Goal: Task Accomplishment & Management: Use online tool/utility

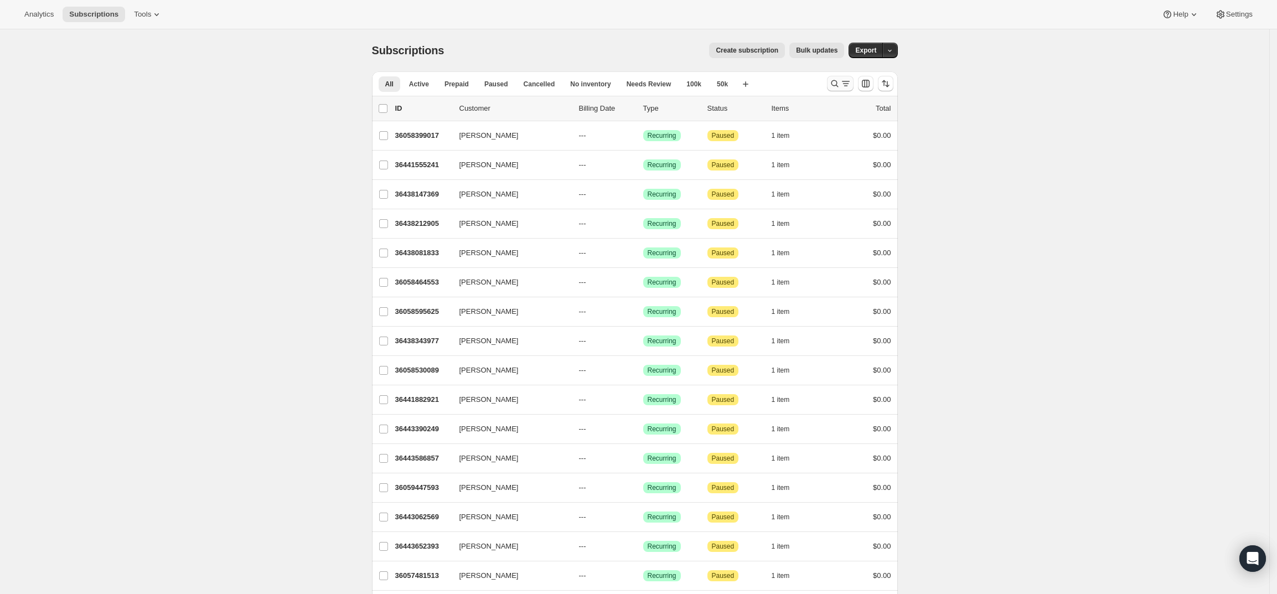
click at [849, 77] on button "Search and filter results" at bounding box center [840, 83] width 27 height 15
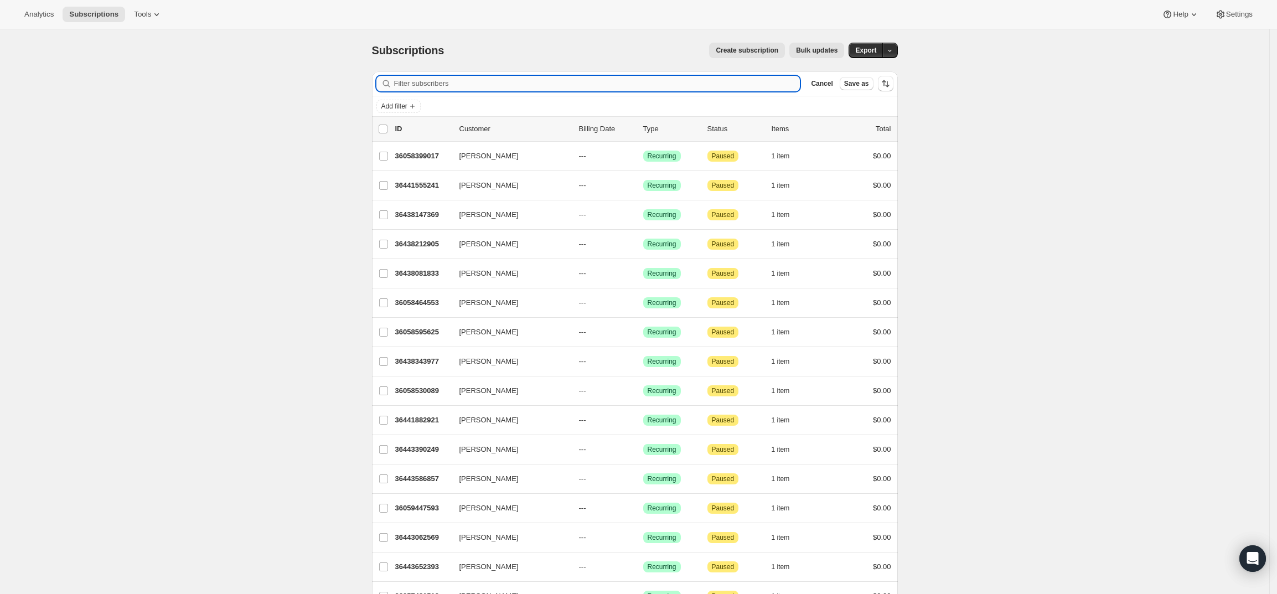
click at [642, 81] on input "Filter subscribers" at bounding box center [597, 83] width 406 height 15
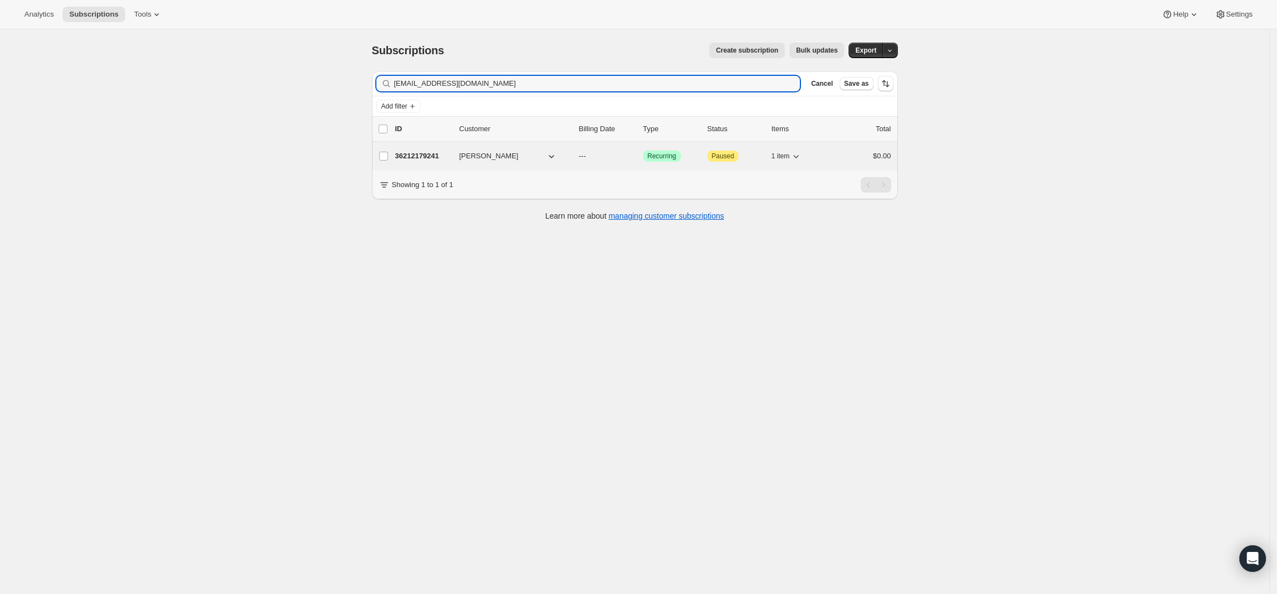
type input "[EMAIL_ADDRESS][DOMAIN_NAME]"
click at [419, 156] on p "36212179241" at bounding box center [422, 156] width 55 height 11
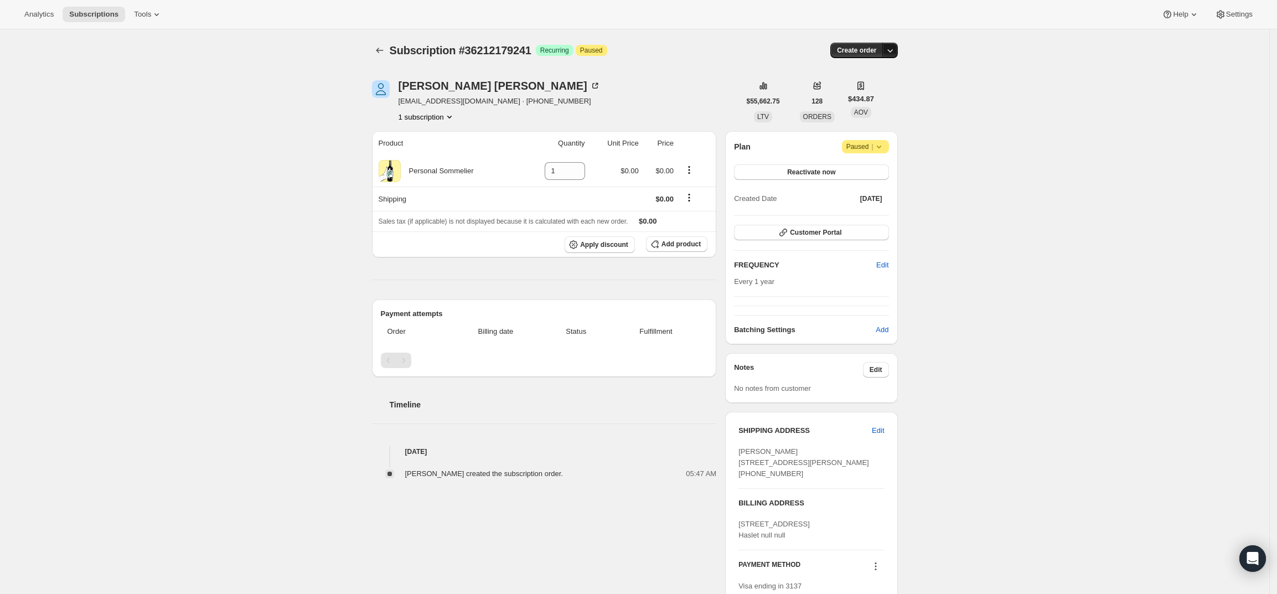
click at [896, 49] on icon "button" at bounding box center [890, 50] width 11 height 11
click at [891, 88] on span "Create custom one-time order" at bounding box center [847, 92] width 96 height 8
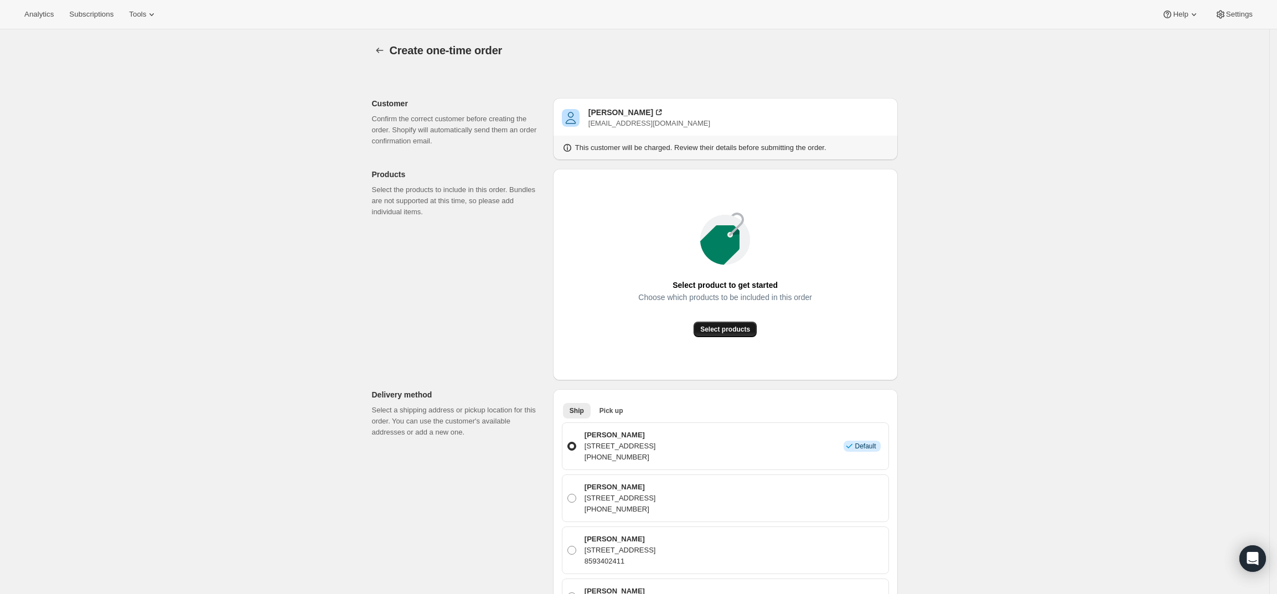
click at [747, 334] on button "Select products" at bounding box center [725, 329] width 63 height 15
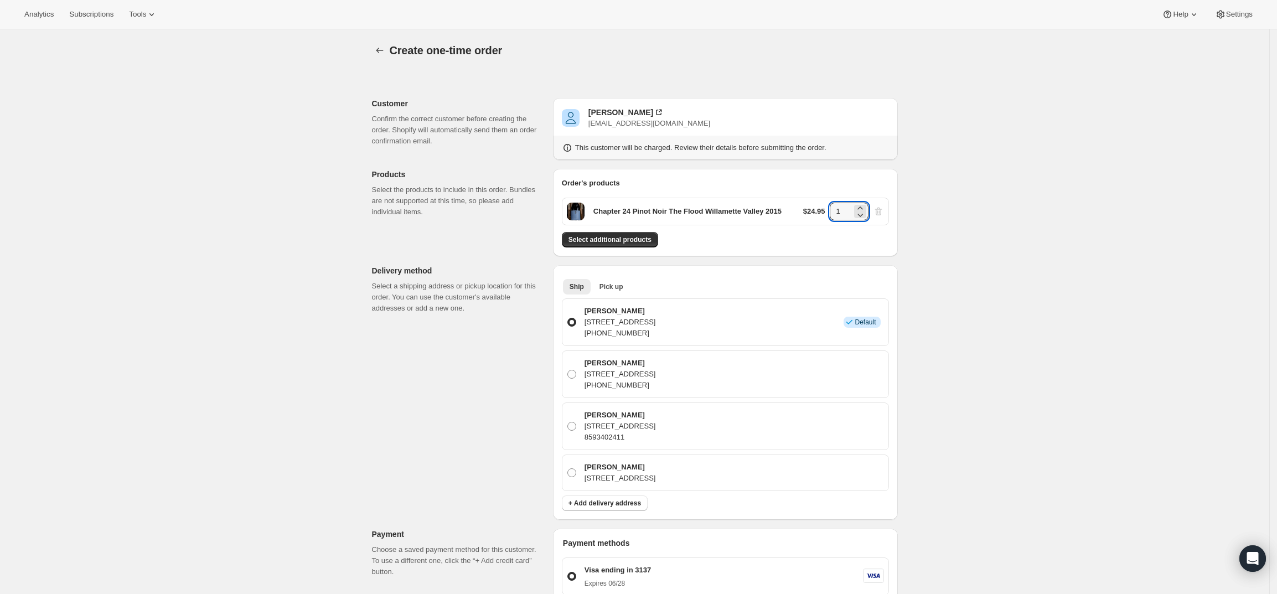
drag, startPoint x: 851, startPoint y: 208, endPoint x: 798, endPoint y: 210, distance: 53.2
click at [798, 210] on div "Chapter 24 Pinot Noir The Flood Willamette Valley 2015 $24.95 1" at bounding box center [725, 212] width 327 height 28
type input "4"
click at [1057, 260] on div "Create one-time order. This page is ready Create one-time order Customer Confir…" at bounding box center [634, 490] width 1269 height 923
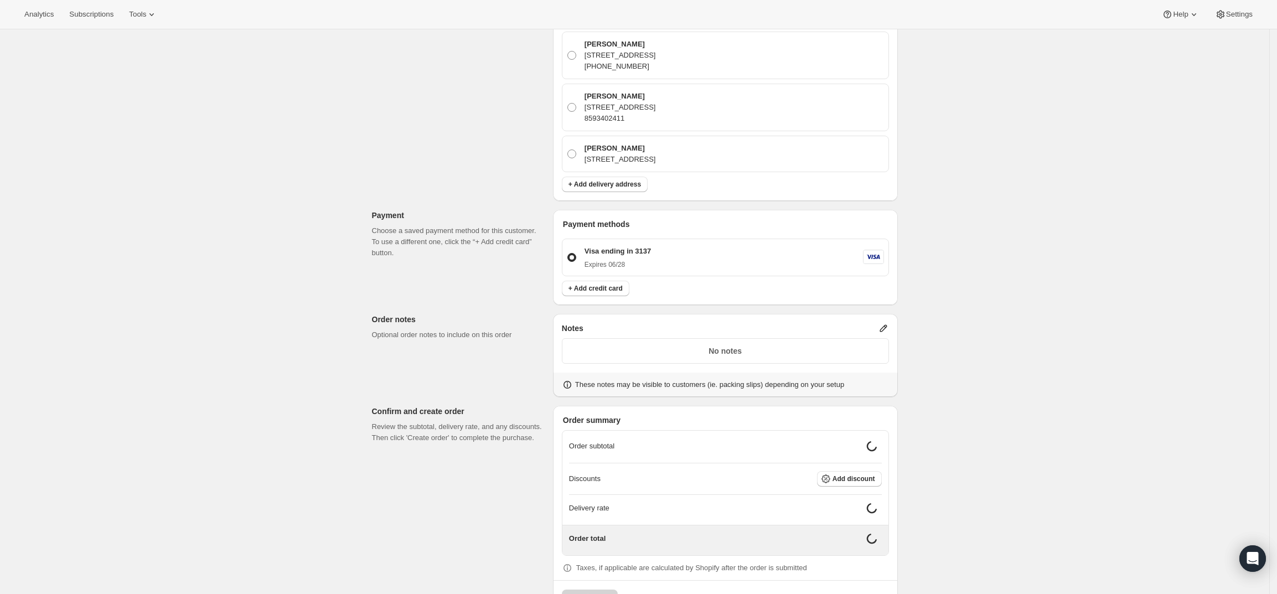
scroll to position [357, 0]
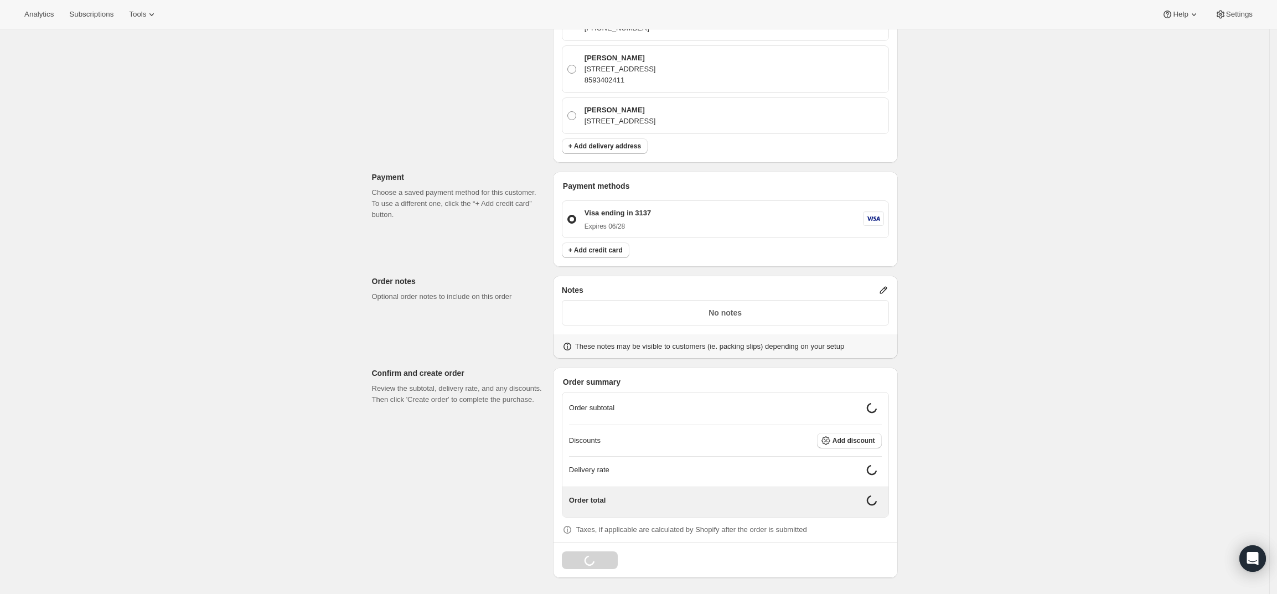
click at [883, 289] on icon at bounding box center [883, 290] width 11 height 11
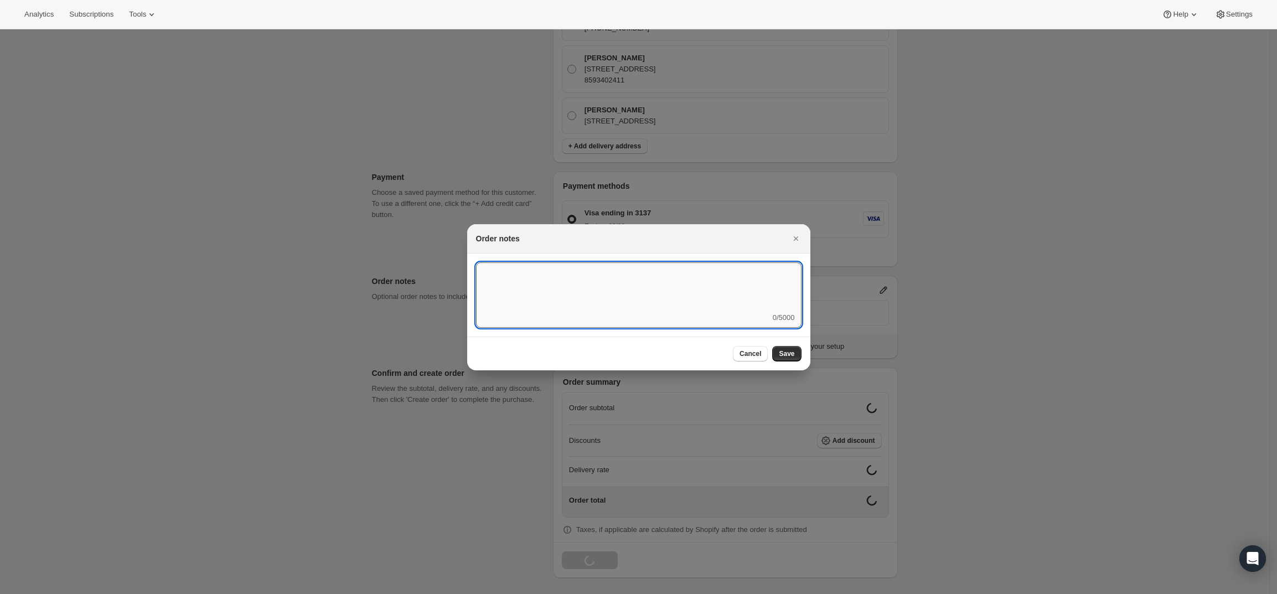
click at [734, 291] on textarea ":rd5:" at bounding box center [638, 287] width 325 height 50
type textarea "Weather HOLD"
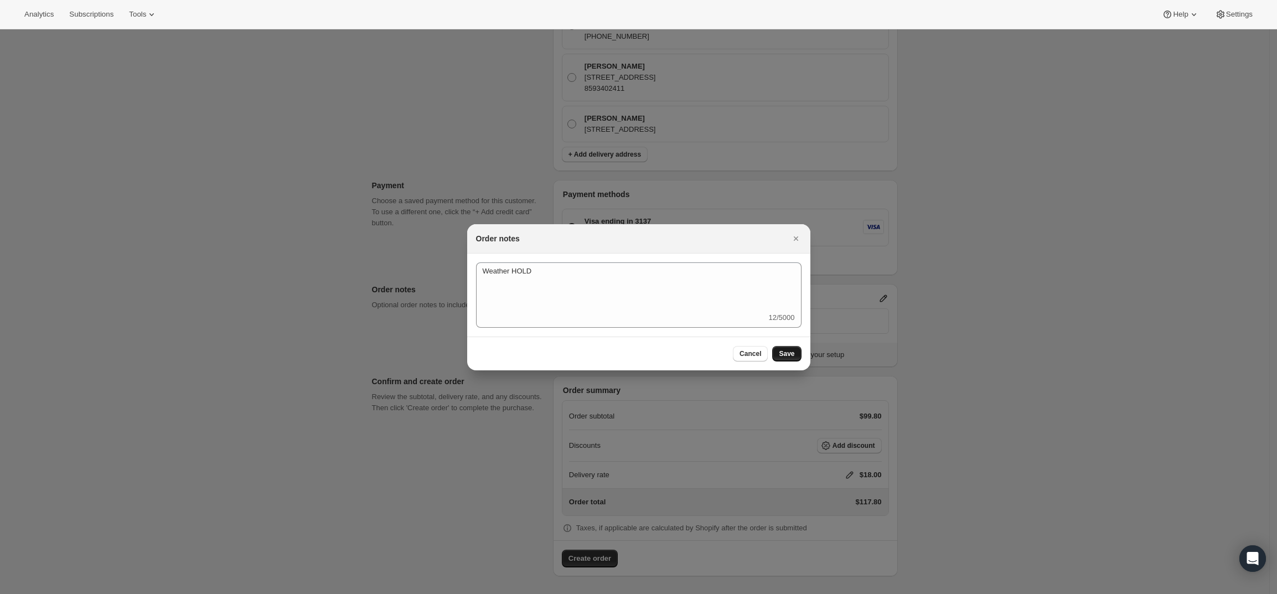
click at [788, 354] on span "Save" at bounding box center [786, 353] width 15 height 9
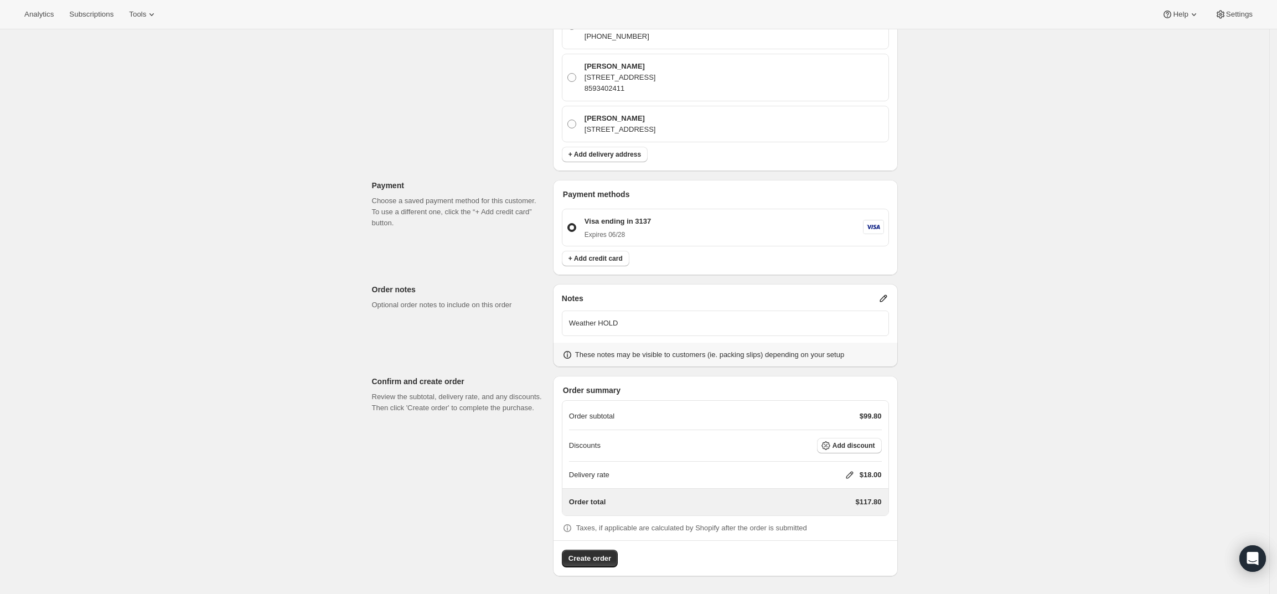
click at [853, 473] on icon at bounding box center [849, 475] width 7 height 7
click at [820, 514] on input "0" at bounding box center [855, 517] width 100 height 18
type input "0"
click at [841, 537] on span "Save" at bounding box center [847, 541] width 15 height 9
click at [591, 555] on span "Create order" at bounding box center [589, 558] width 43 height 11
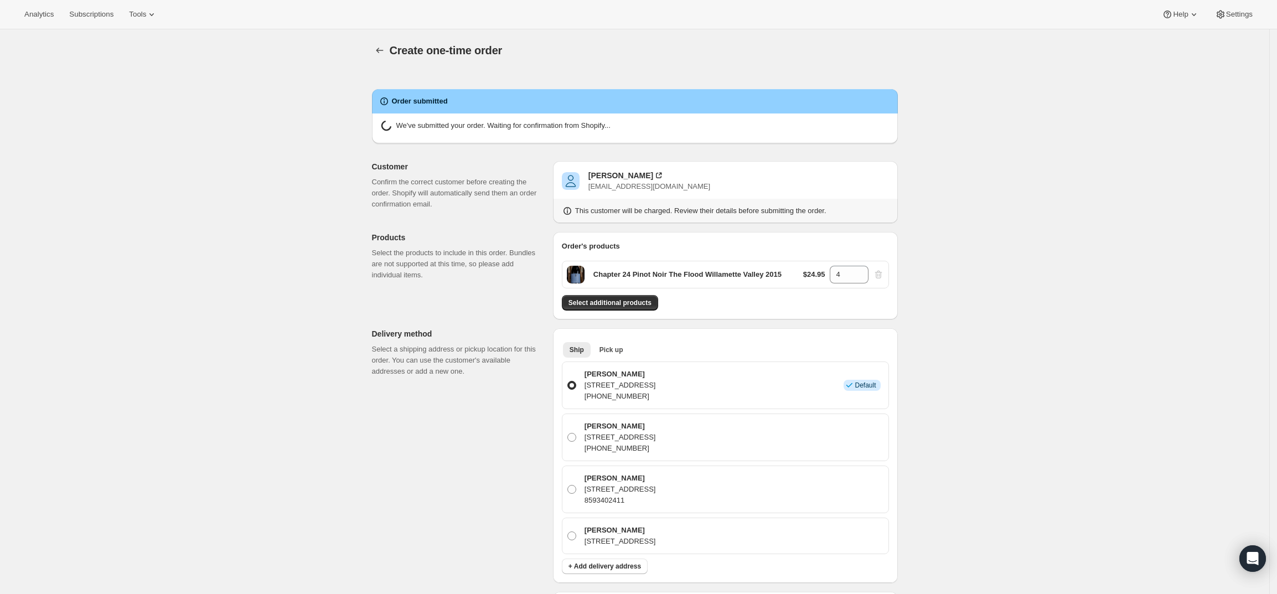
radio input "true"
